Goal: Information Seeking & Learning: Learn about a topic

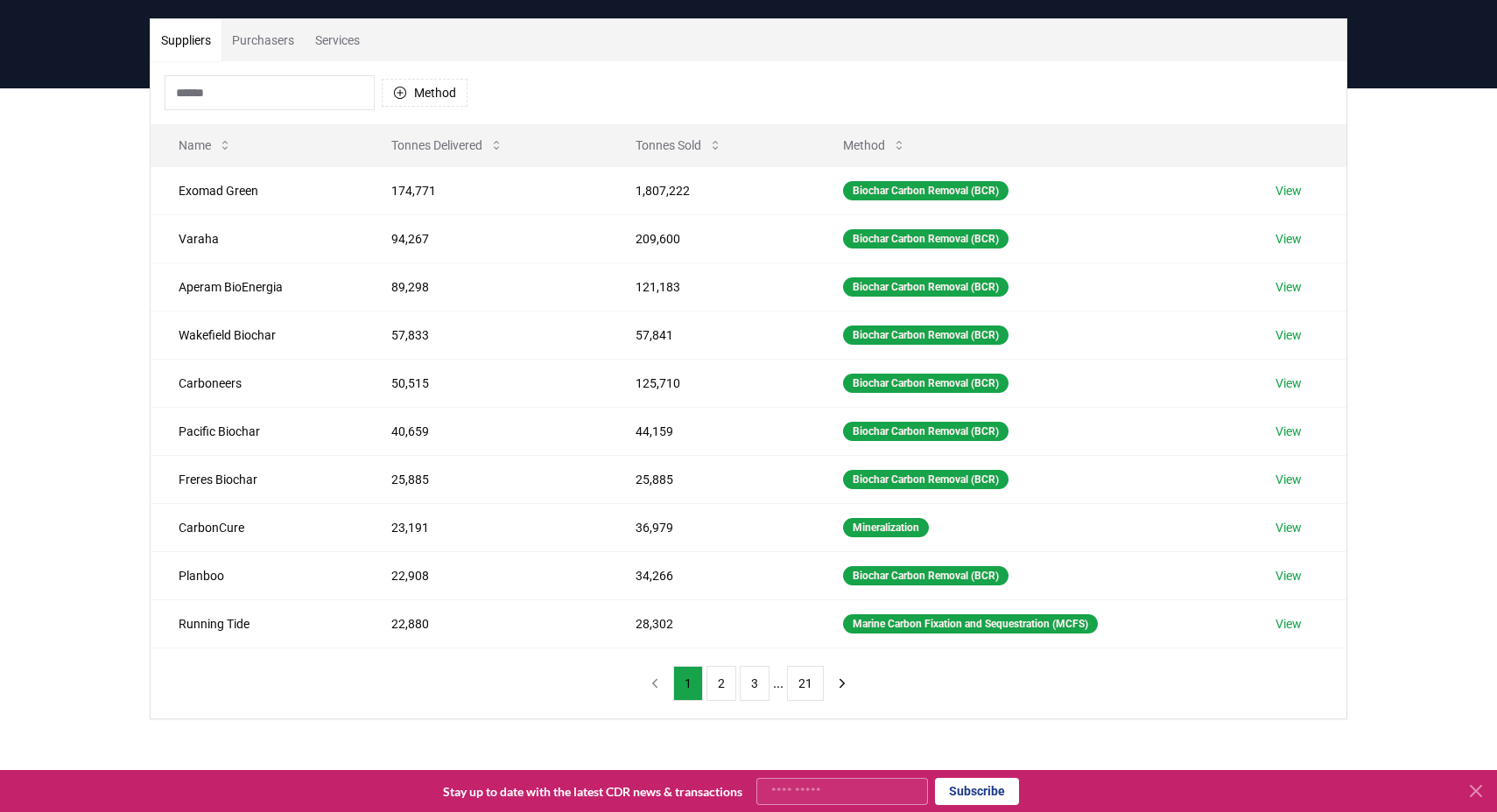
click at [271, 94] on input at bounding box center [269, 92] width 210 height 35
click at [268, 40] on button "Purchasers" at bounding box center [263, 40] width 83 height 42
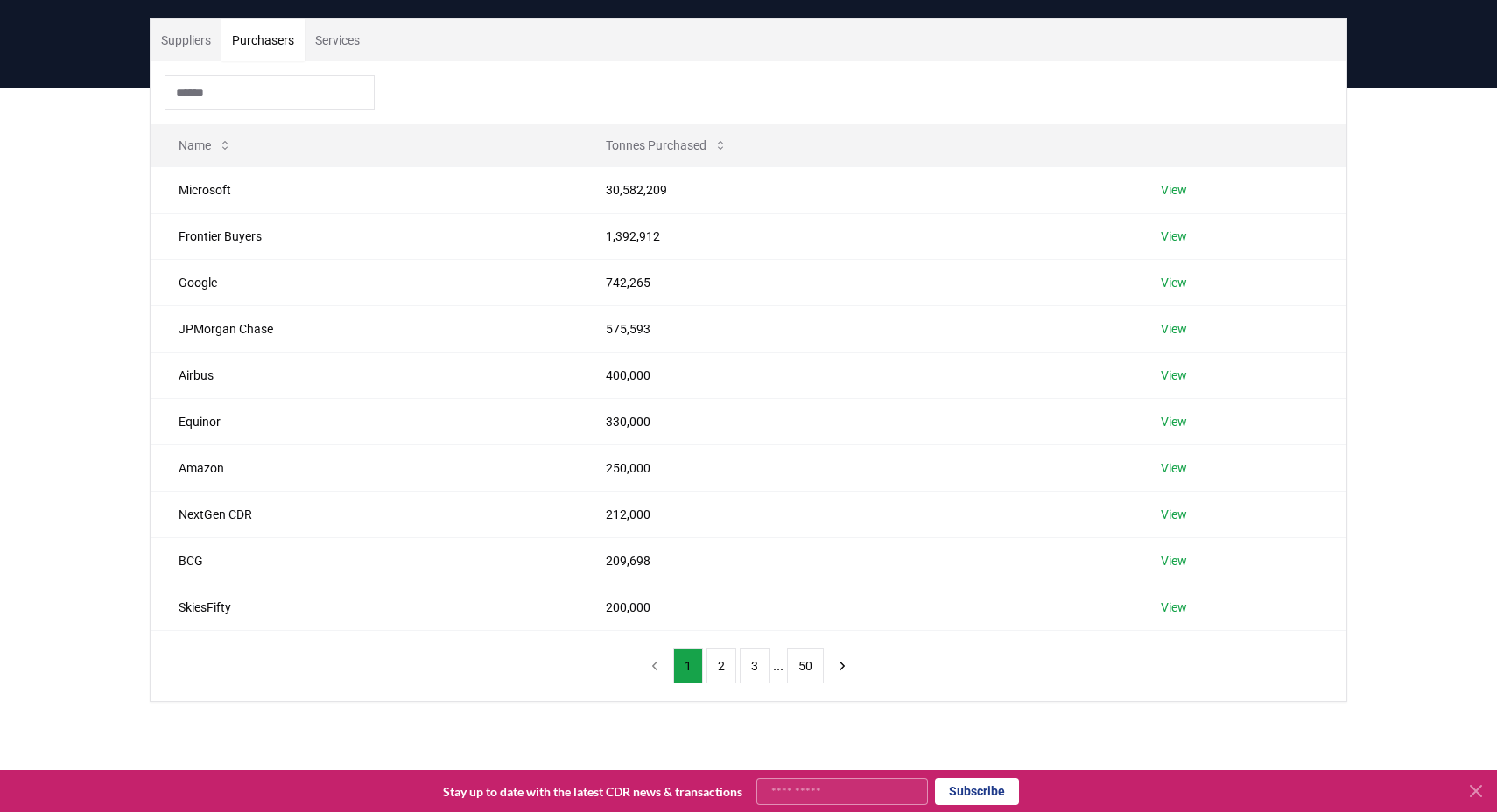
click at [253, 88] on input at bounding box center [269, 92] width 210 height 35
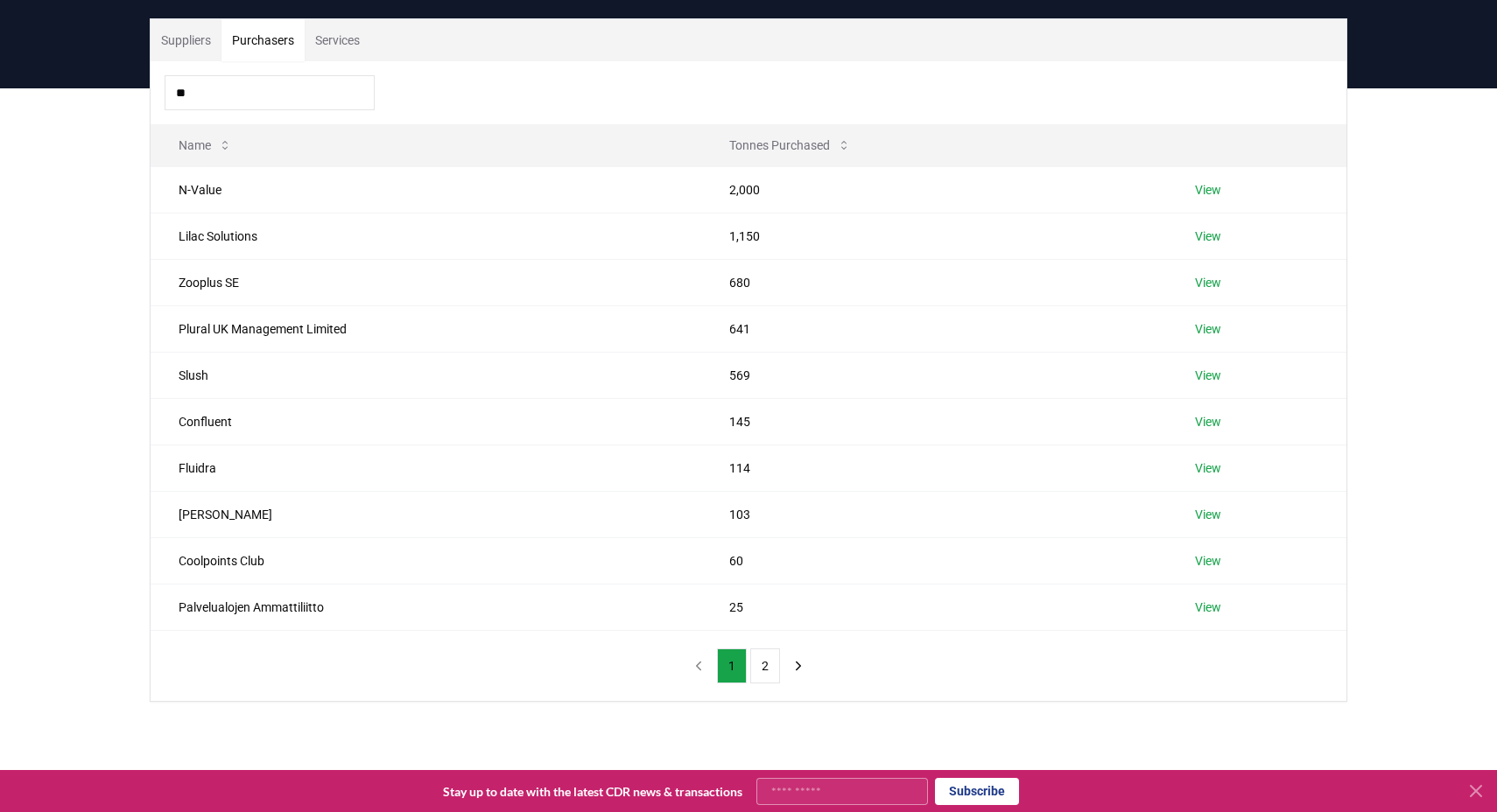
type input "*"
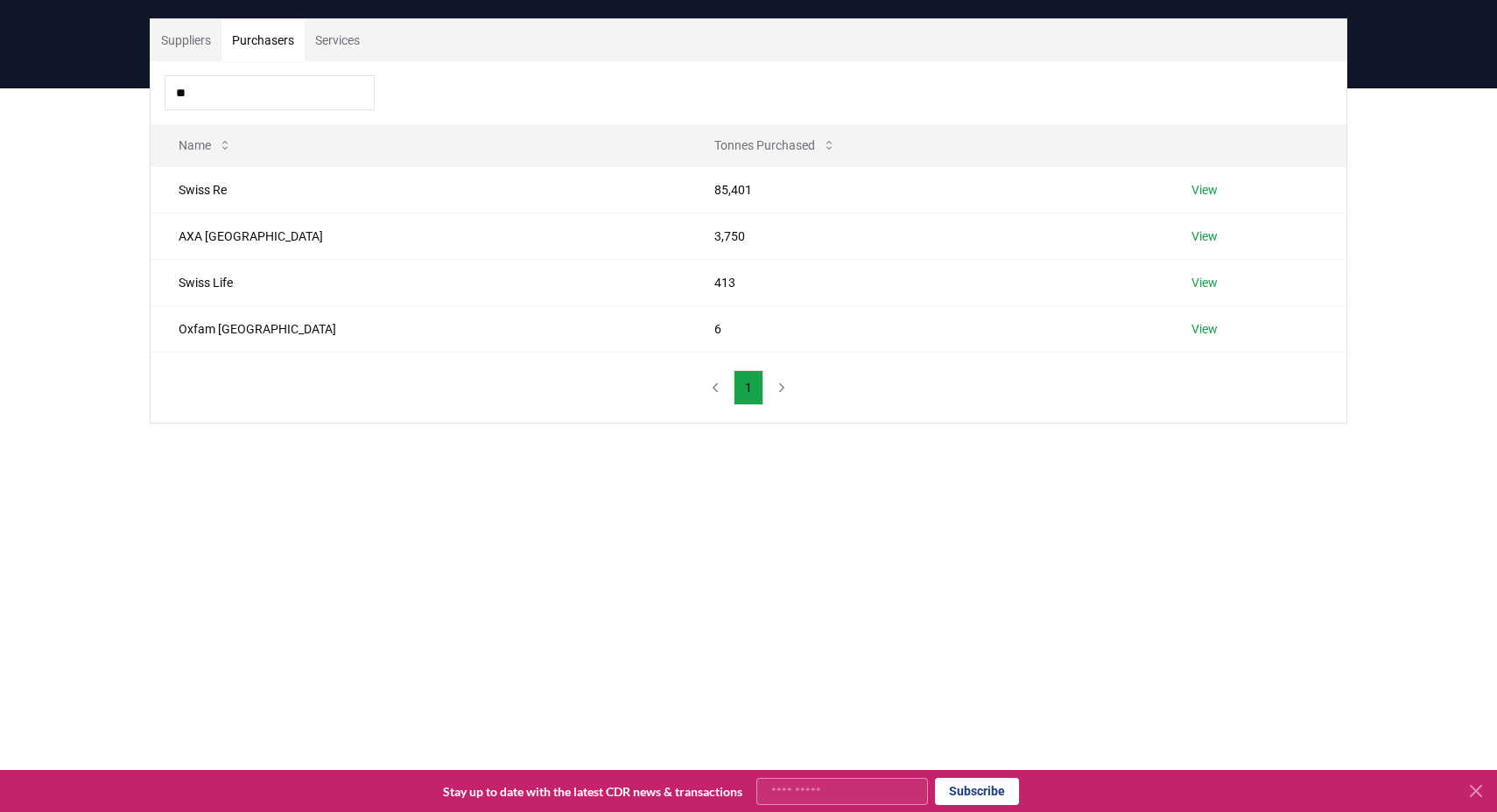
type input "*"
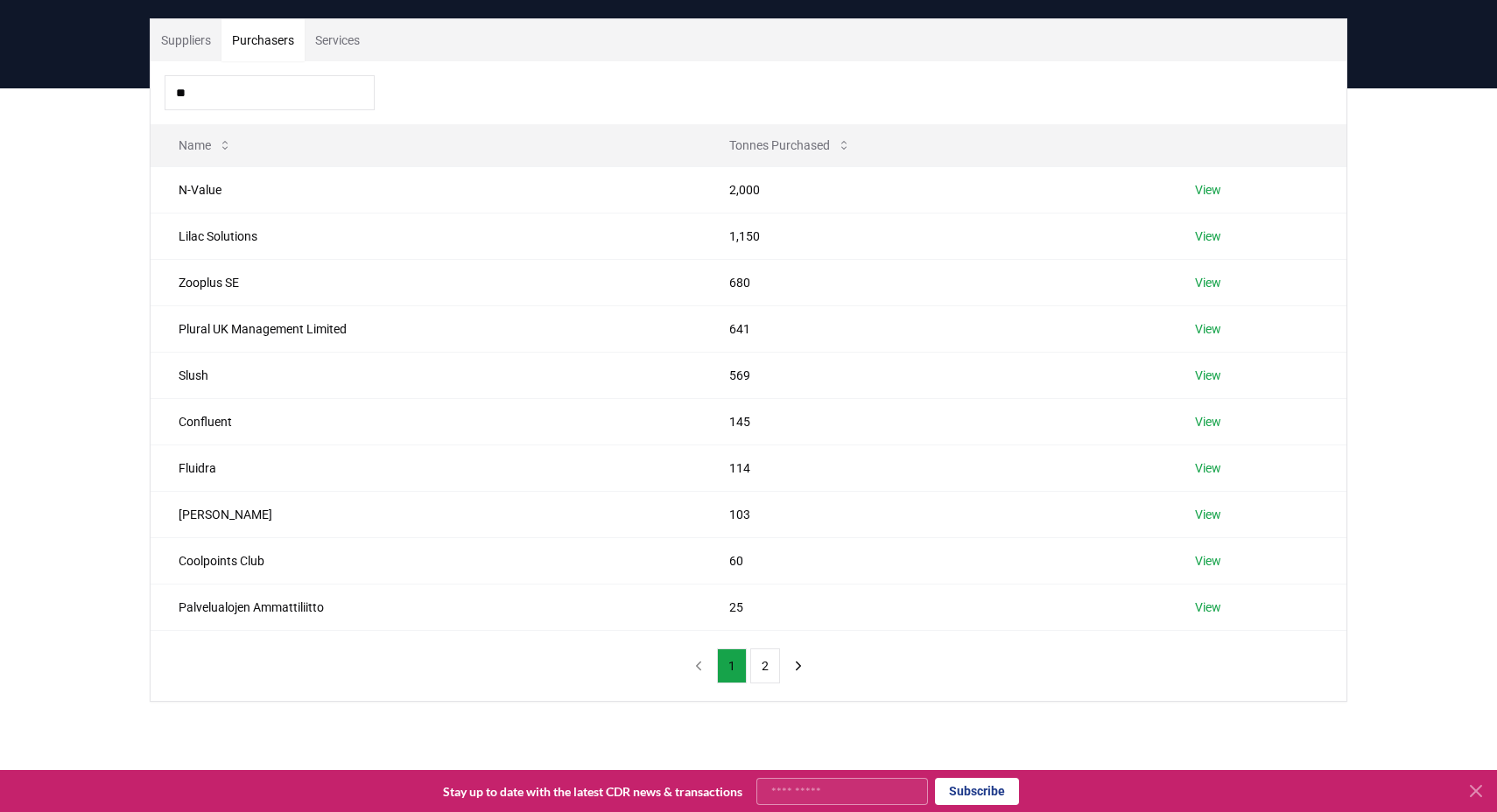
type input "*"
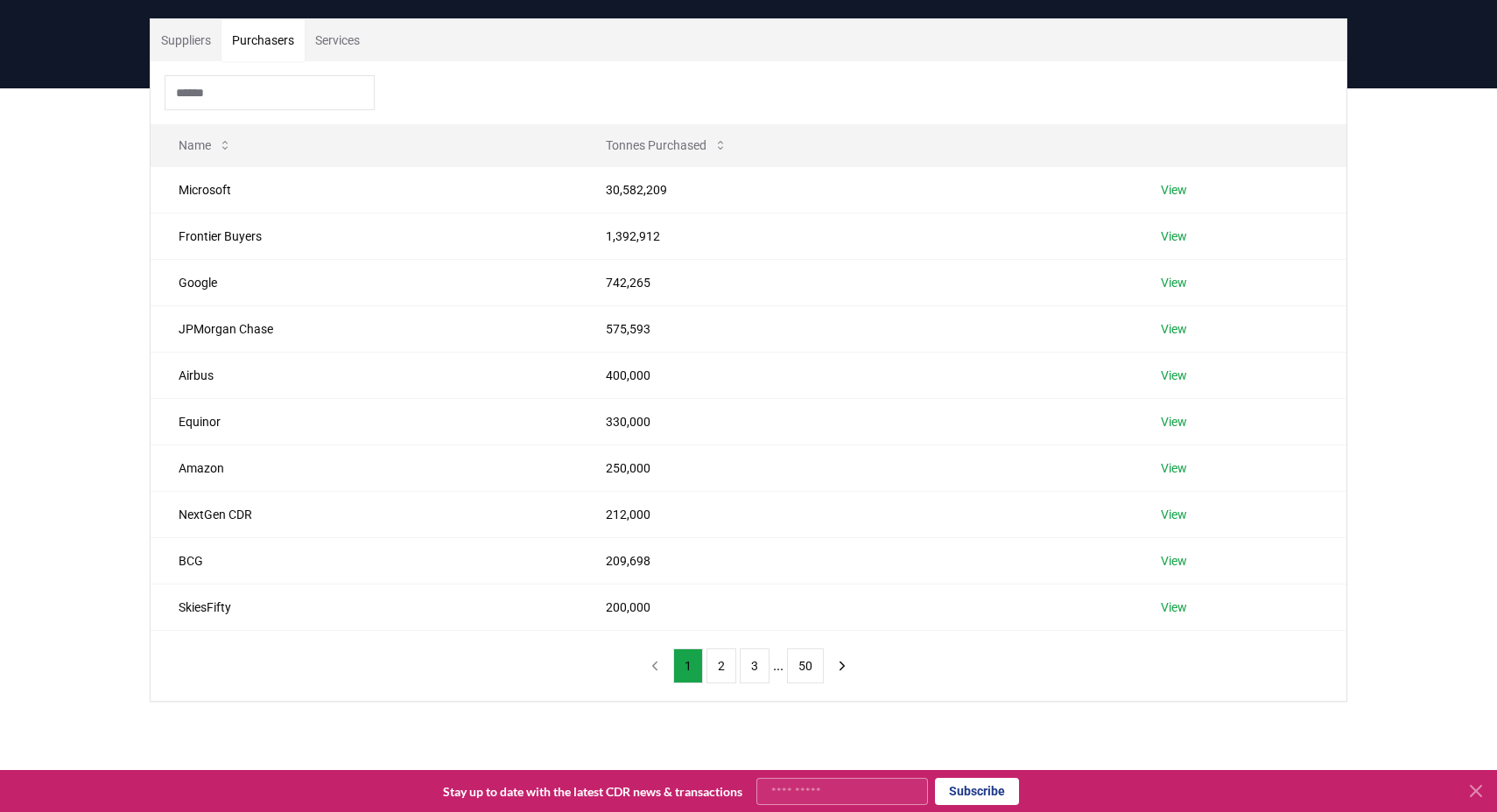
click at [1399, 240] on div "Suppliers Purchasers Services Name Tonnes Purchased Microsoft 30,582,209 View F…" at bounding box center [748, 430] width 1497 height 684
